Goal: Navigation & Orientation: Find specific page/section

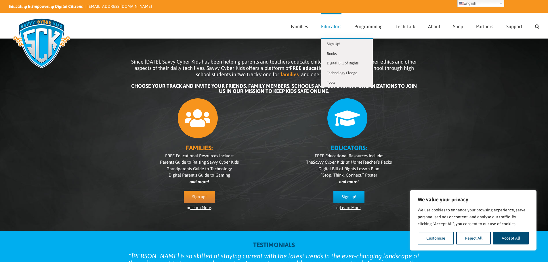
click at [333, 26] on span "Educators" at bounding box center [331, 26] width 20 height 5
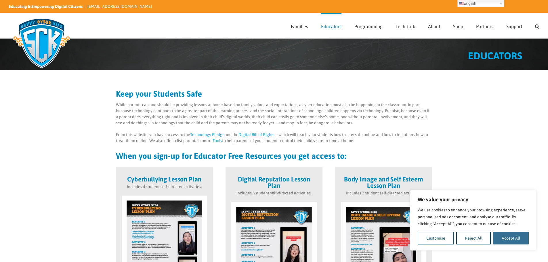
click at [505, 238] on button "Accept All" at bounding box center [511, 238] width 36 height 13
checkbox input "true"
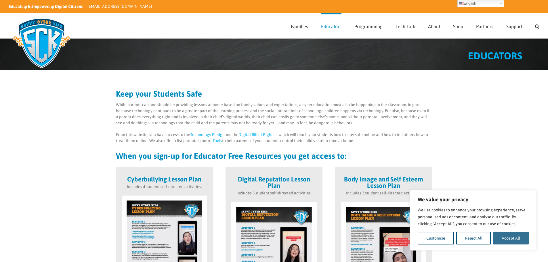
checkbox input "true"
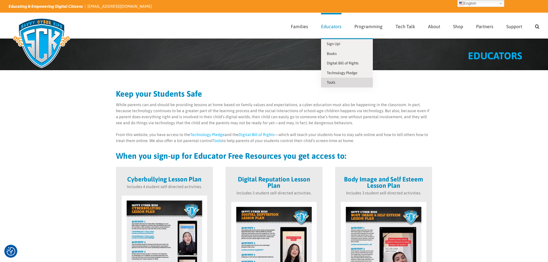
click at [339, 84] on link "Tools" at bounding box center [347, 83] width 52 height 10
